Goal: Ask a question

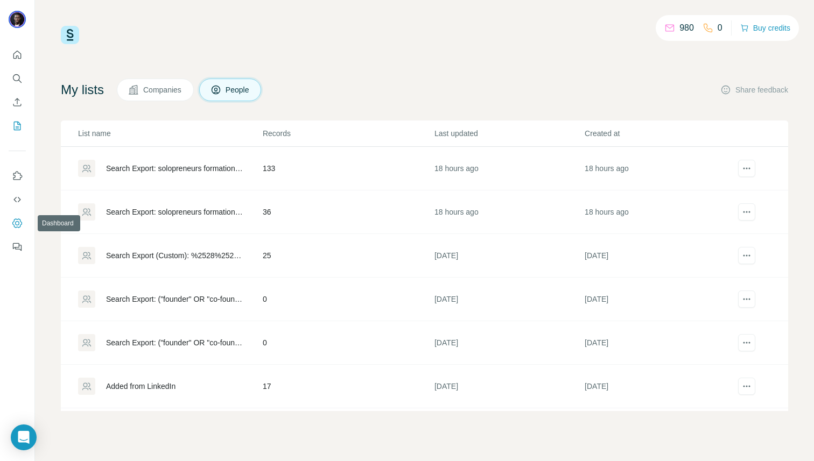
click at [22, 219] on icon "Dashboard" at bounding box center [17, 223] width 11 height 11
click at [667, 26] on icon at bounding box center [669, 28] width 9 height 7
click at [180, 86] on span "Companies" at bounding box center [162, 90] width 39 height 11
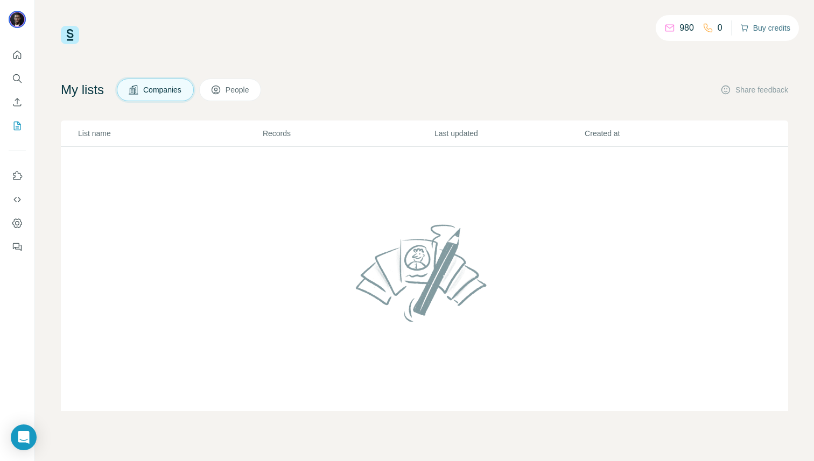
click at [756, 24] on button "Buy credits" at bounding box center [765, 27] width 50 height 15
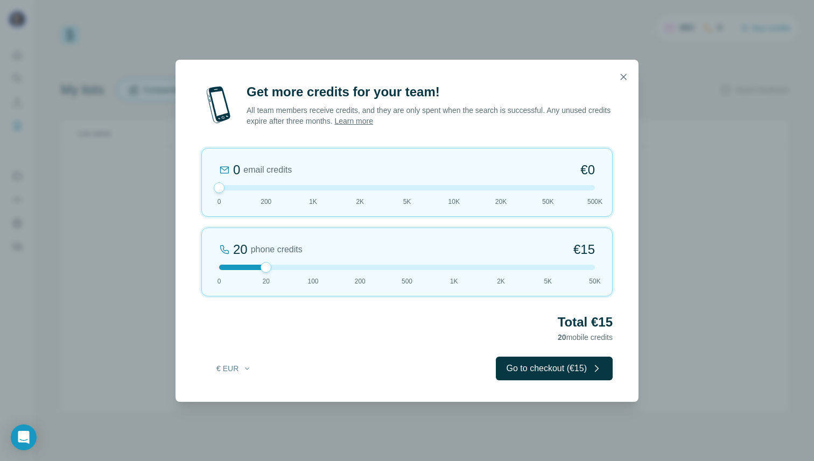
drag, startPoint x: 265, startPoint y: 186, endPoint x: 123, endPoint y: 183, distance: 142.1
click at [123, 183] on div "Get more credits for your team! All team members receive credits, and they are …" at bounding box center [407, 230] width 814 height 461
click at [679, 254] on div "Get more credits for your team! All team members receive credits, and they are …" at bounding box center [407, 230] width 814 height 461
click at [622, 73] on icon "button" at bounding box center [623, 77] width 11 height 11
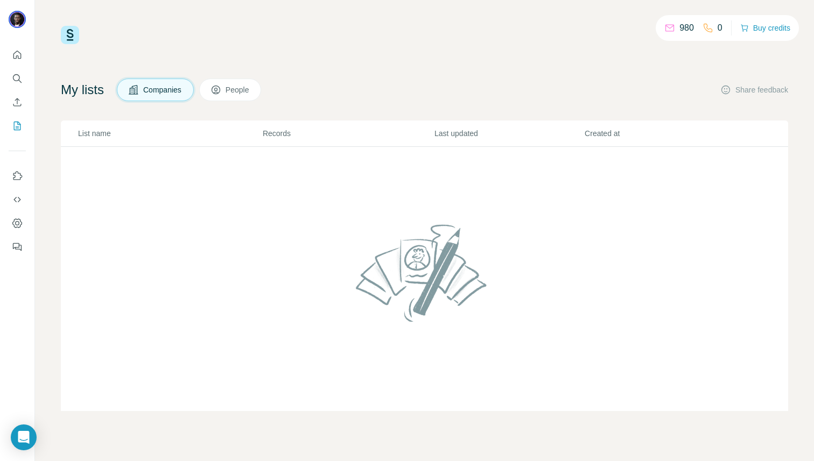
click at [670, 32] on div "980" at bounding box center [679, 28] width 30 height 13
click at [17, 227] on icon "Dashboard" at bounding box center [17, 223] width 10 height 9
click at [12, 177] on icon "Use Surfe on LinkedIn" at bounding box center [17, 176] width 11 height 11
click at [19, 56] on icon "Quick start" at bounding box center [17, 55] width 11 height 11
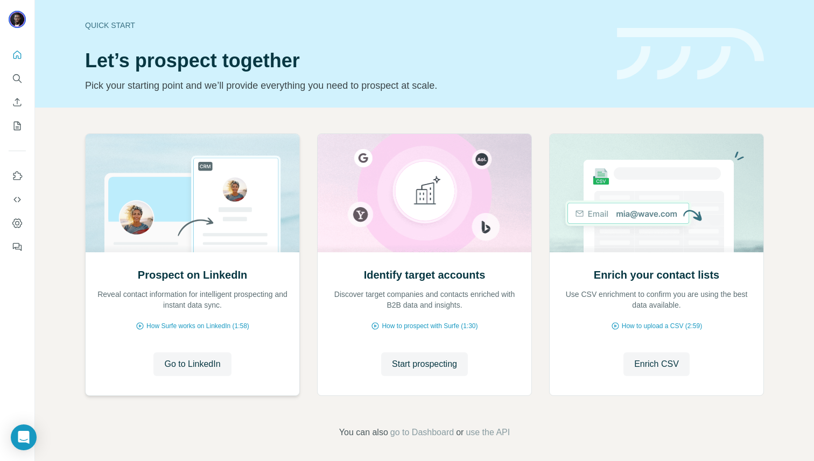
scroll to position [4, 0]
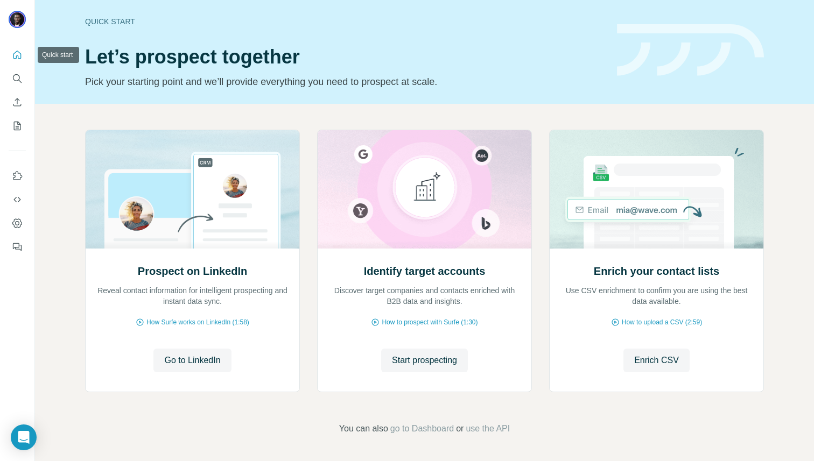
click at [15, 56] on icon "Quick start" at bounding box center [17, 55] width 11 height 11
click at [22, 440] on icon "Open Intercom Messenger" at bounding box center [24, 438] width 14 height 14
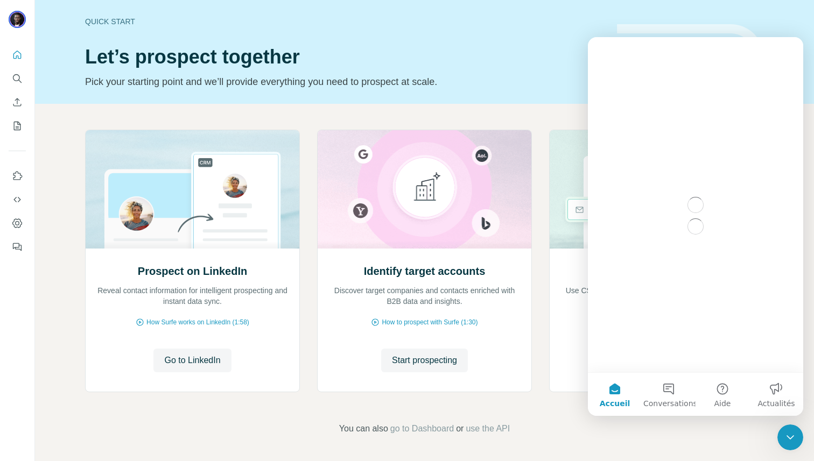
scroll to position [0, 0]
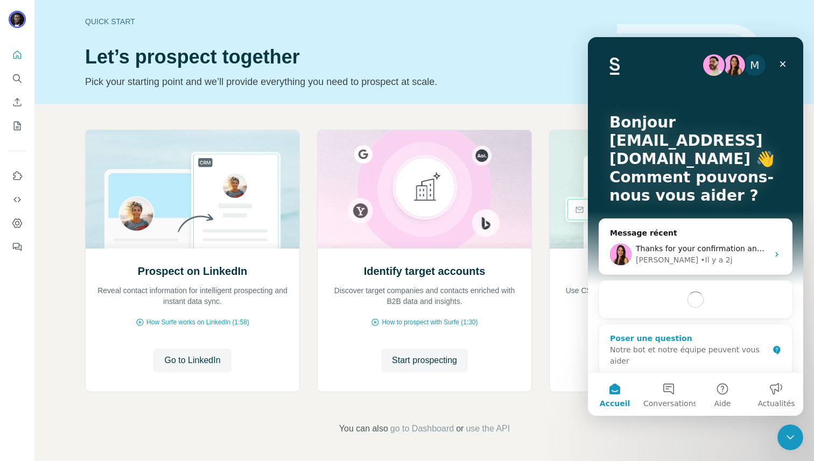
click at [708, 349] on div "Notre bot et notre équipe peuvent vous aider" at bounding box center [689, 355] width 158 height 23
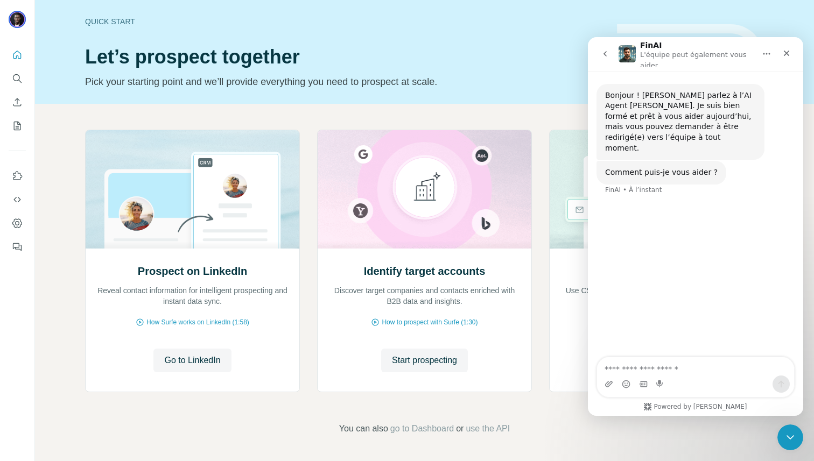
click at [603, 47] on button "go back" at bounding box center [605, 54] width 20 height 20
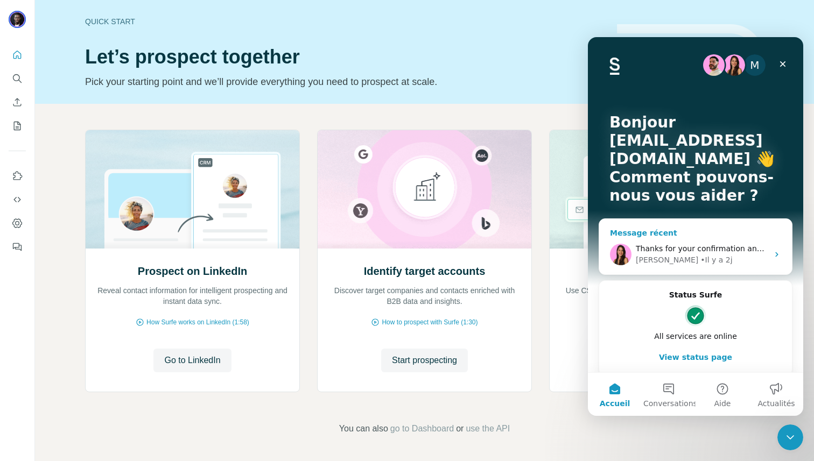
click at [700, 240] on div "Thanks for your confirmation and please let me know if you have any further iss…" at bounding box center [695, 255] width 193 height 40
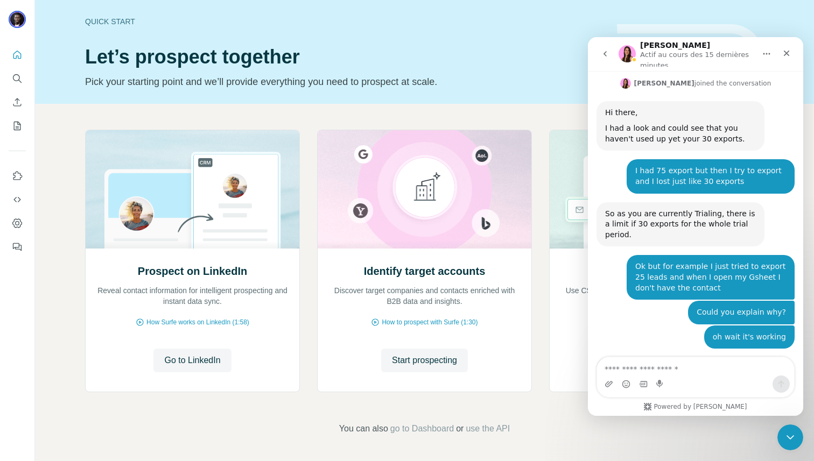
scroll to position [392, 0]
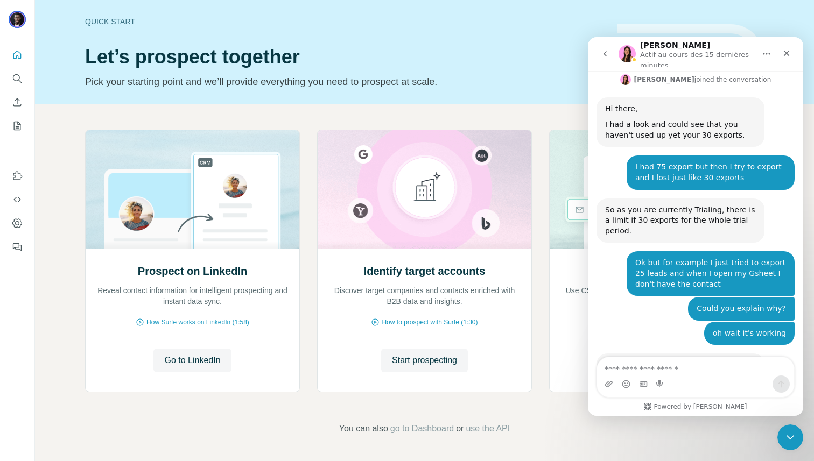
type textarea "**********"
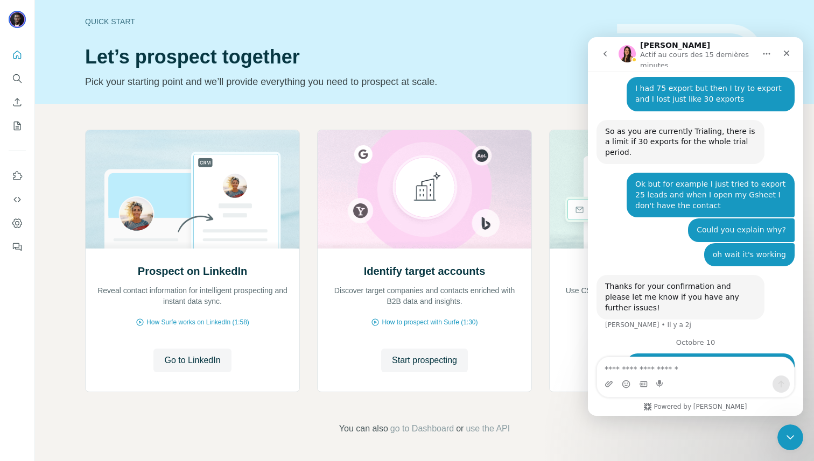
scroll to position [481, 0]
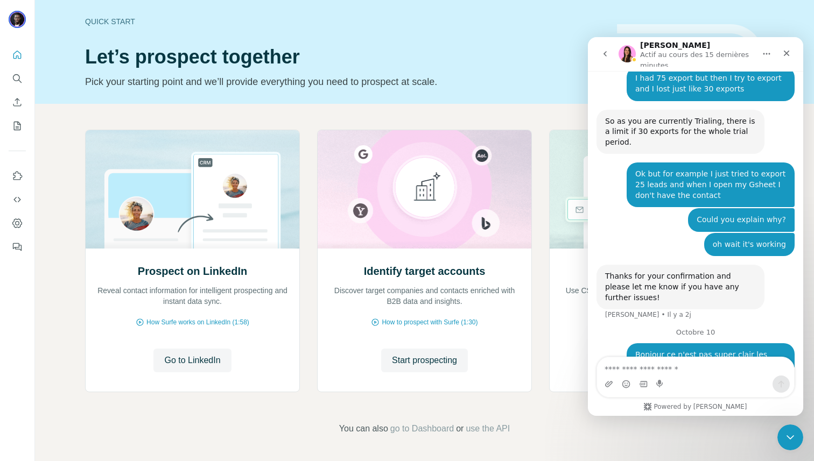
click at [702, 350] on div "Bonjour ce n'est pas super clair les détails du plan pro. Une fois le 100 crédi…" at bounding box center [710, 376] width 151 height 53
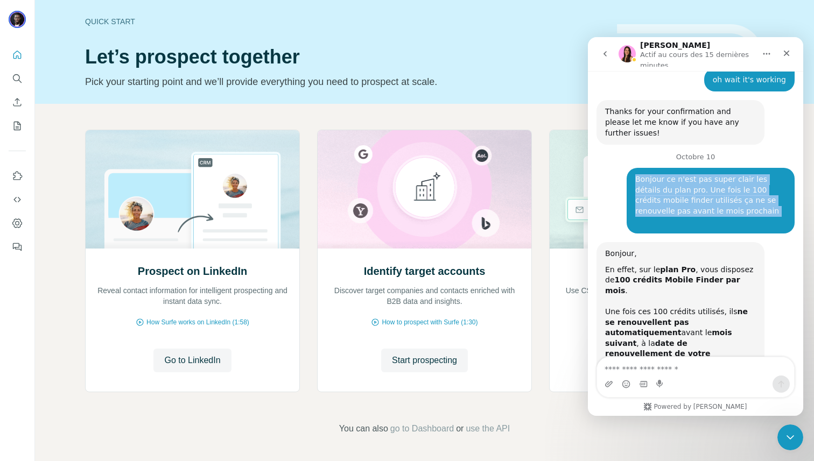
scroll to position [651, 0]
